Goal: Transaction & Acquisition: Purchase product/service

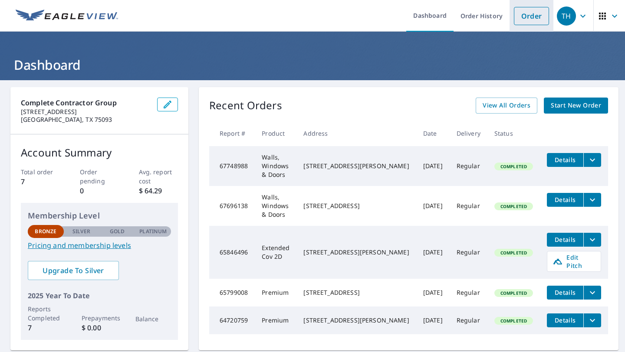
click at [523, 9] on link "Order" at bounding box center [530, 16] width 35 height 18
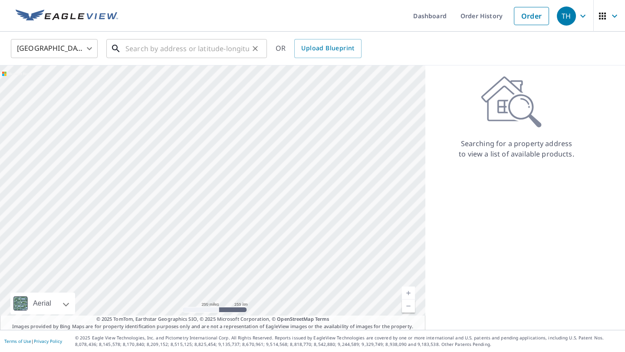
click at [172, 42] on input "text" at bounding box center [187, 48] width 124 height 24
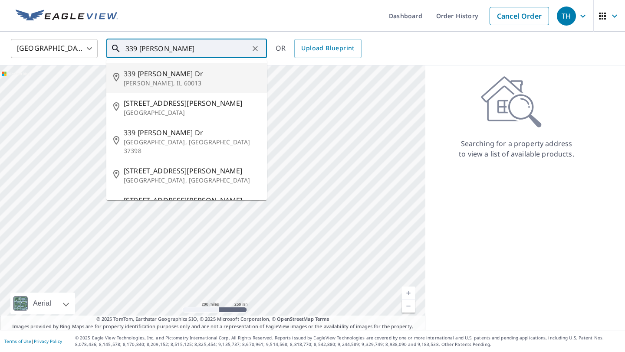
click at [163, 79] on p "[PERSON_NAME], IL 60013" at bounding box center [192, 83] width 136 height 9
type input "[STREET_ADDRESS][PERSON_NAME][PERSON_NAME]"
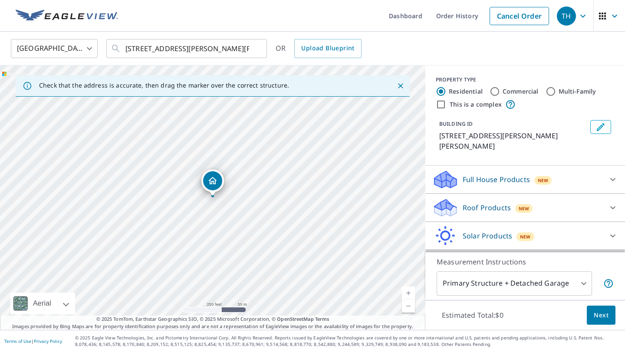
scroll to position [16, 0]
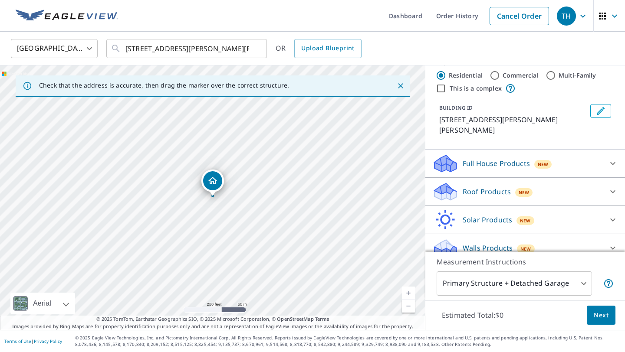
click at [484, 243] on p "Walls Products" at bounding box center [487, 248] width 50 height 10
click at [611, 243] on icon at bounding box center [612, 248] width 10 height 10
click at [612, 243] on icon at bounding box center [612, 248] width 10 height 10
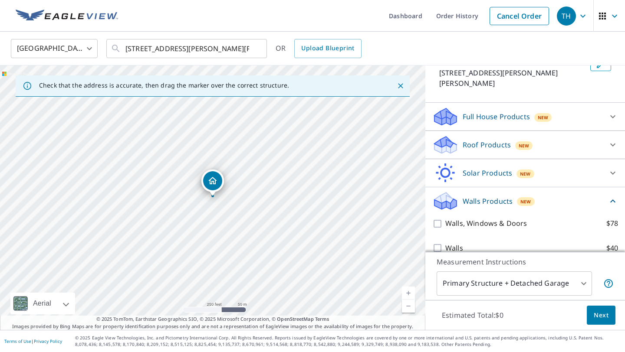
scroll to position [65, 0]
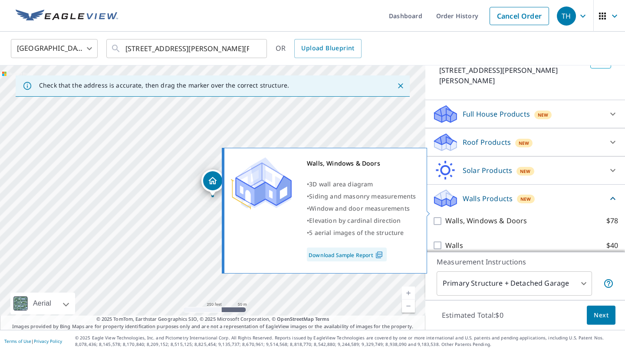
click at [437, 216] on input "Walls, Windows & Doors $78" at bounding box center [438, 221] width 13 height 10
checkbox input "true"
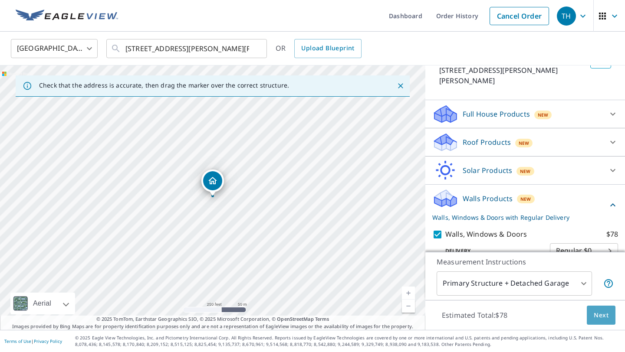
click at [597, 313] on span "Next" at bounding box center [600, 315] width 15 height 11
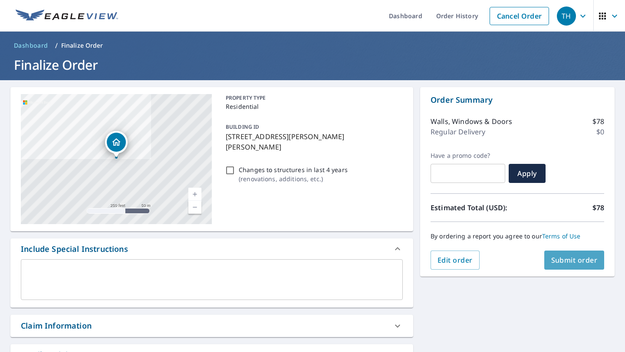
click at [567, 263] on span "Submit order" at bounding box center [574, 260] width 46 height 10
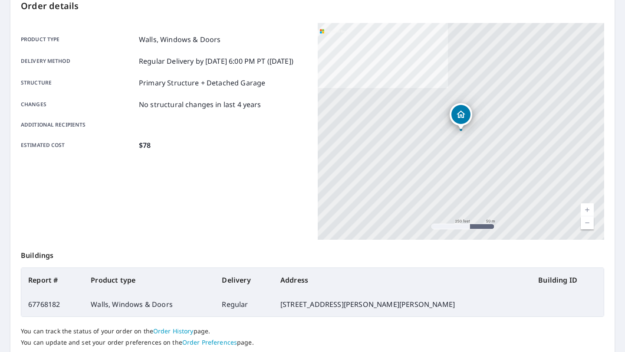
scroll to position [48, 0]
